Goal: Task Accomplishment & Management: Manage account settings

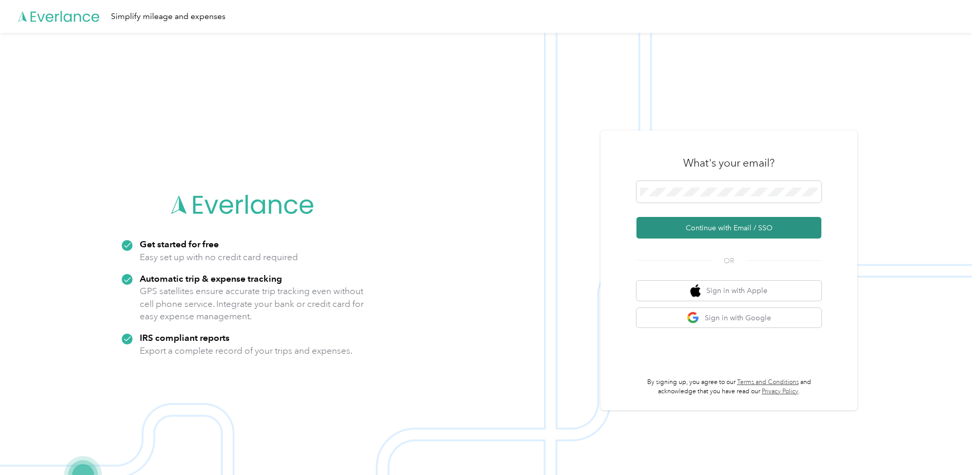
click at [705, 225] on button "Continue with Email / SSO" at bounding box center [728, 228] width 185 height 22
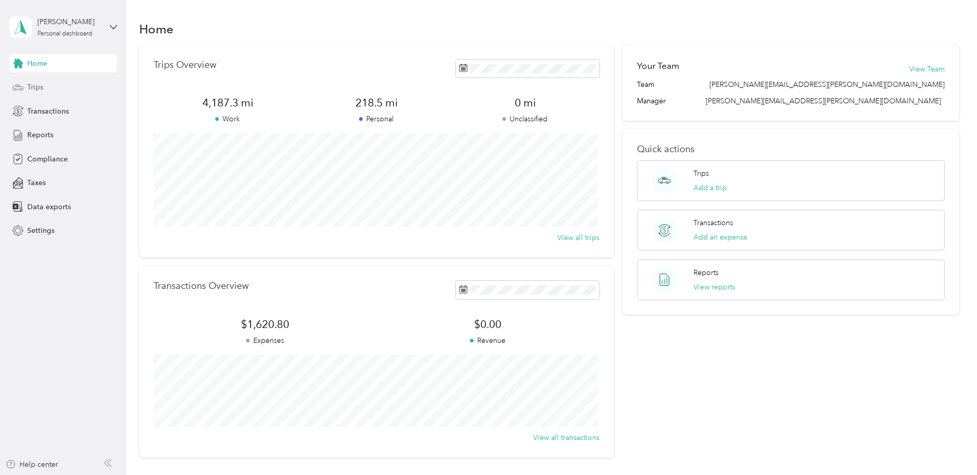
click at [32, 86] on span "Trips" at bounding box center [35, 87] width 16 height 11
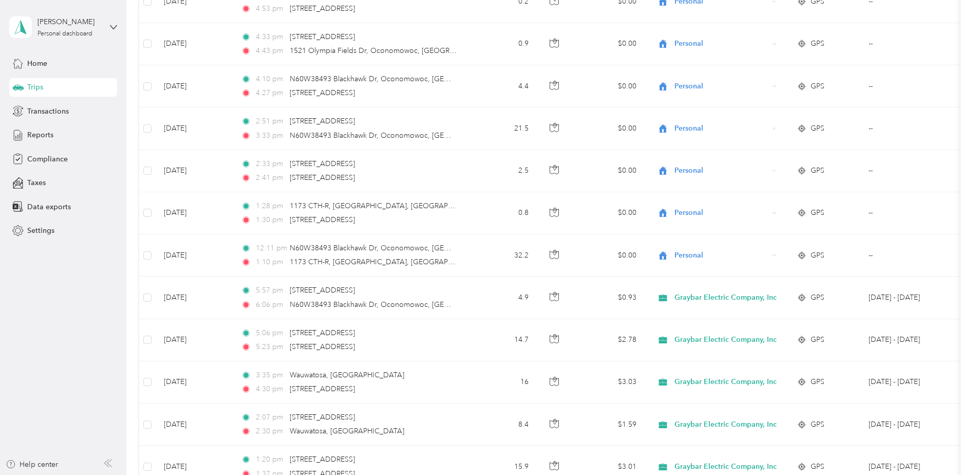
scroll to position [924, 0]
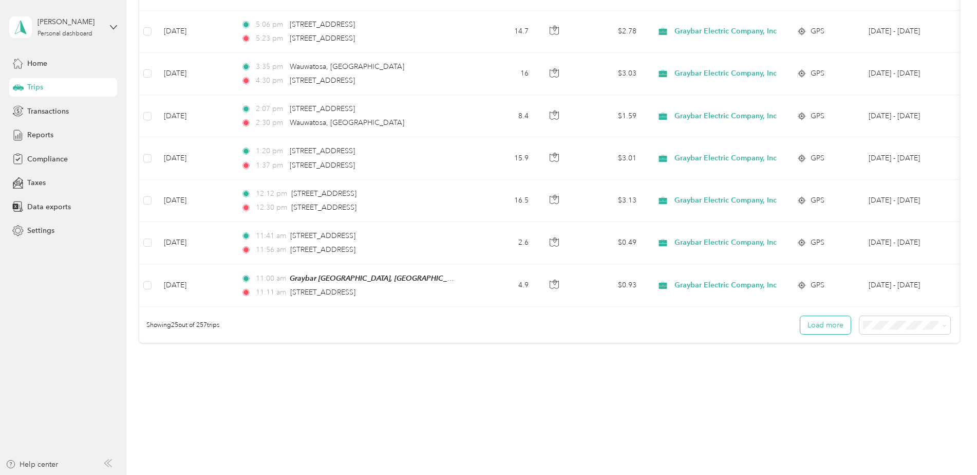
click at [828, 331] on button "Load more" at bounding box center [825, 325] width 50 height 18
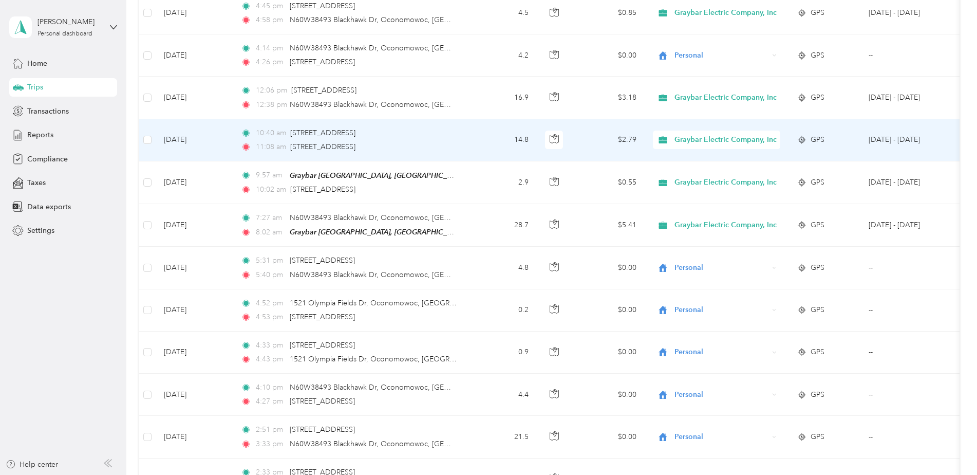
scroll to position [0, 0]
